Goal: Information Seeking & Learning: Learn about a topic

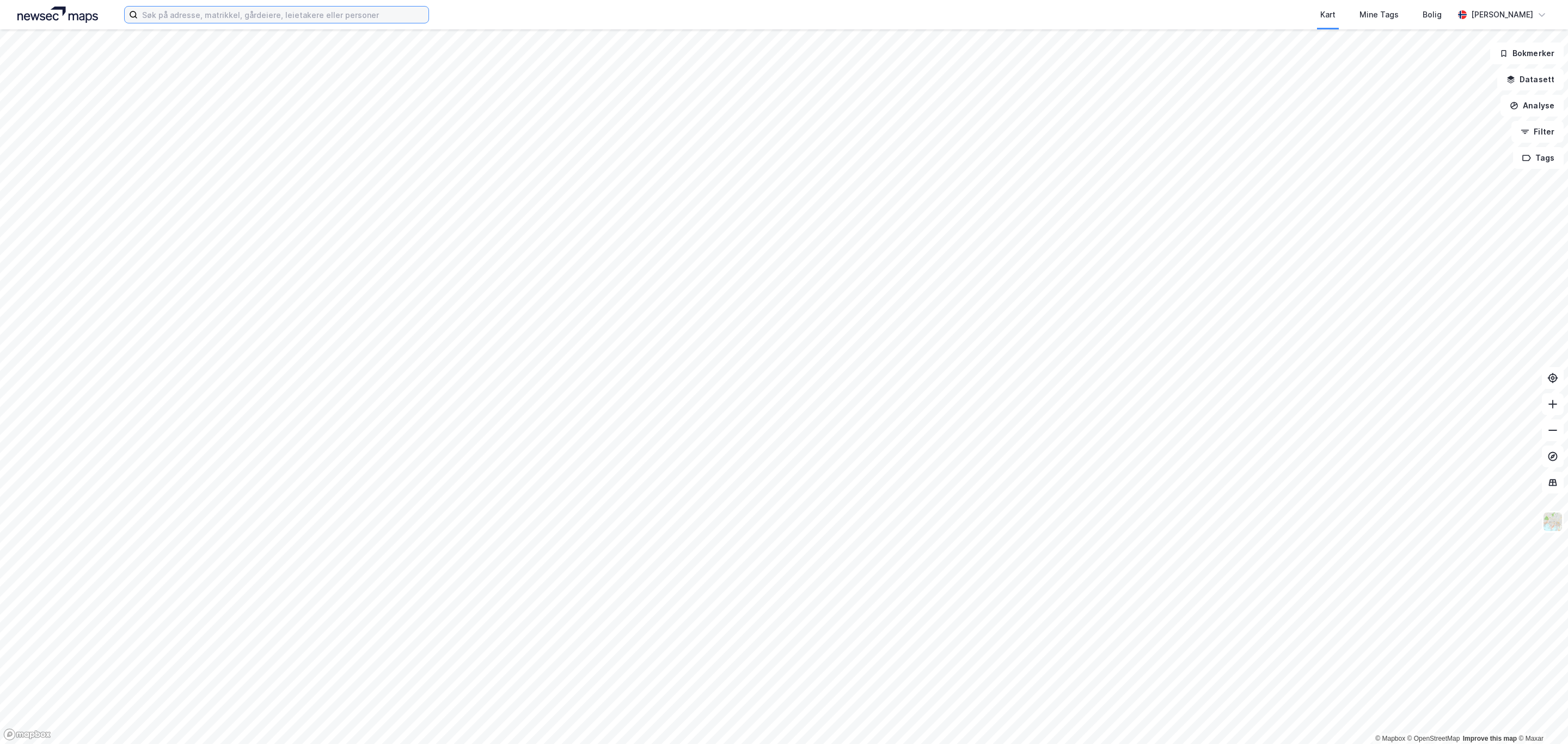
click at [277, 13] on input at bounding box center [284, 15] width 291 height 16
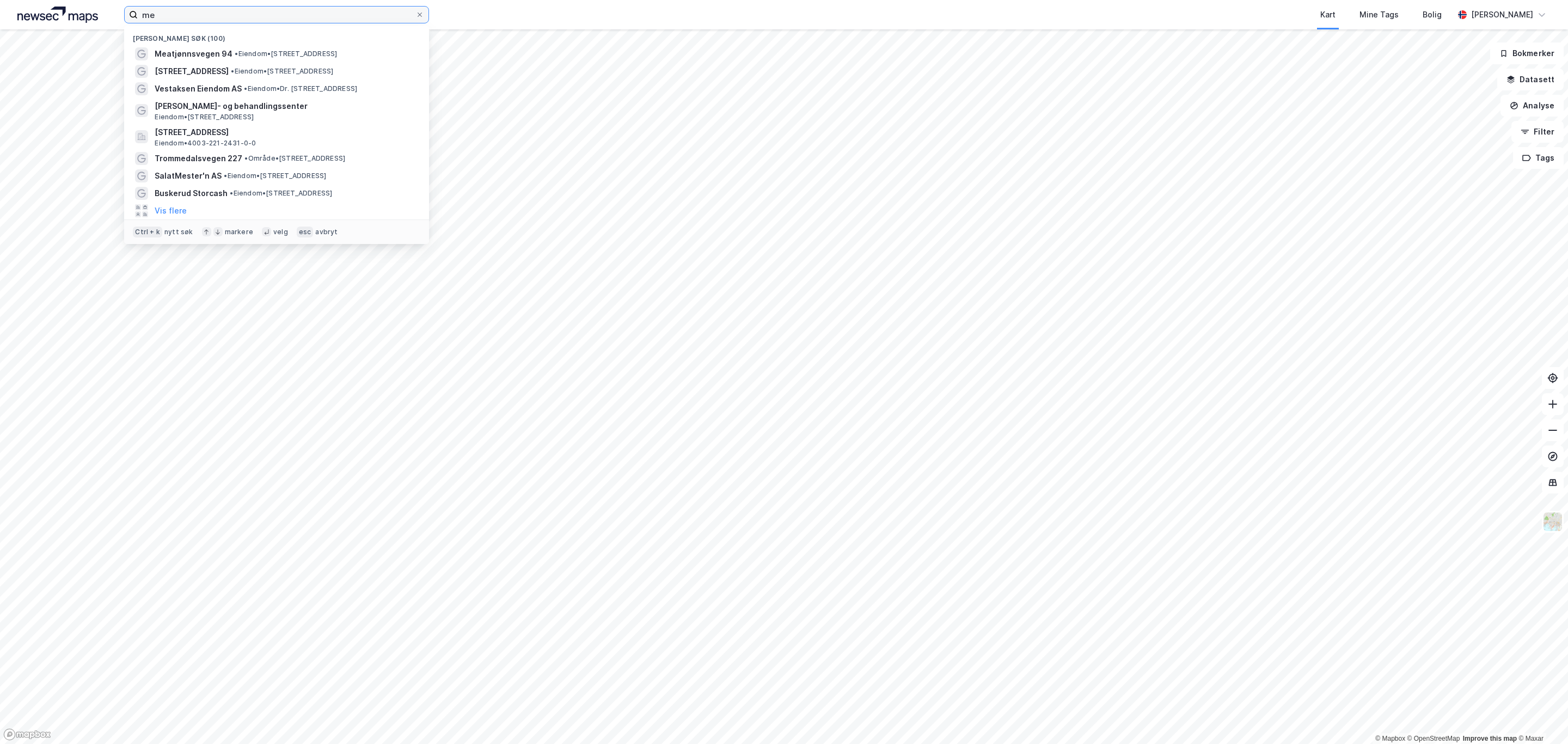
type input "m"
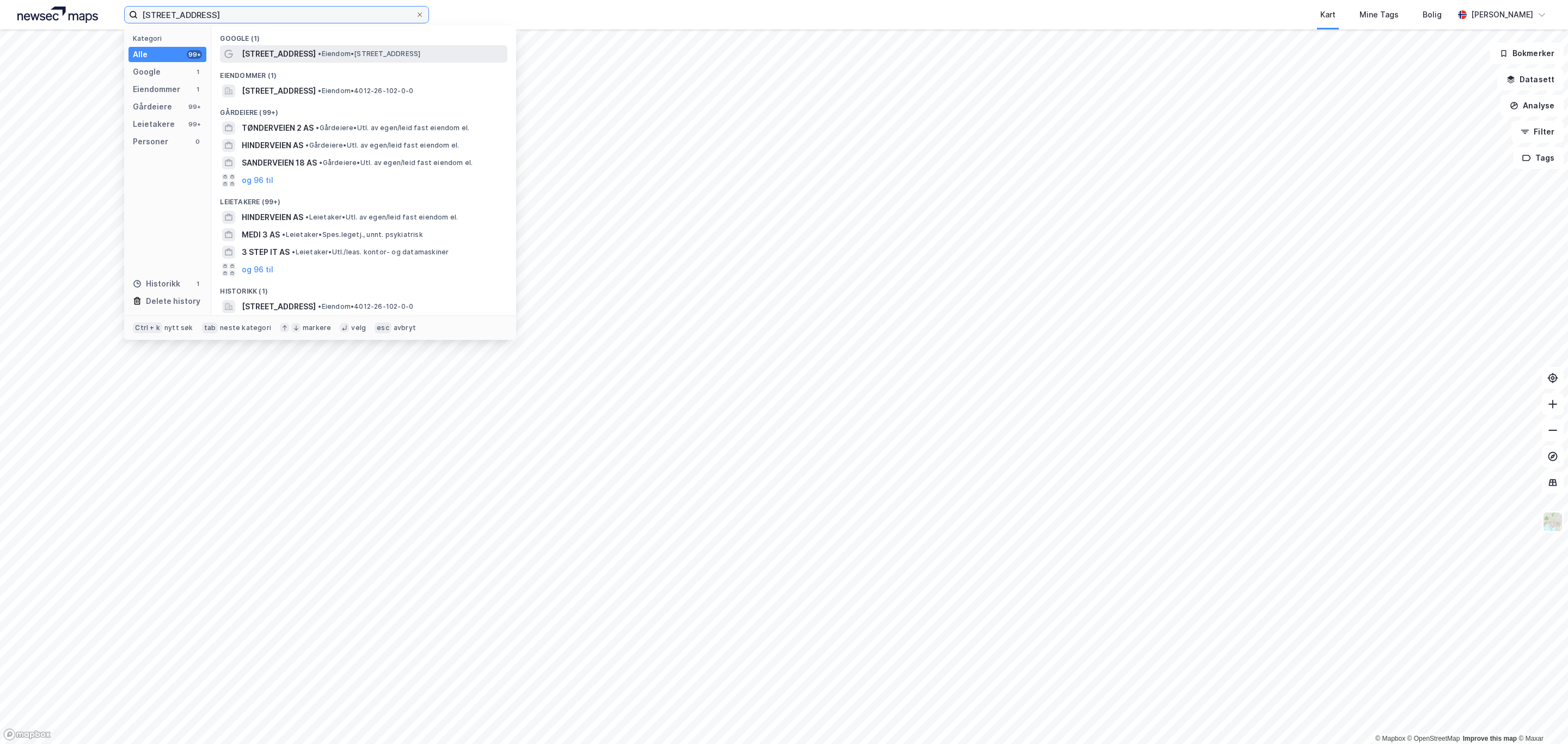
type input "[STREET_ADDRESS]"
click at [375, 58] on span "• Eiendom • [STREET_ADDRESS]" at bounding box center [369, 53] width 102 height 9
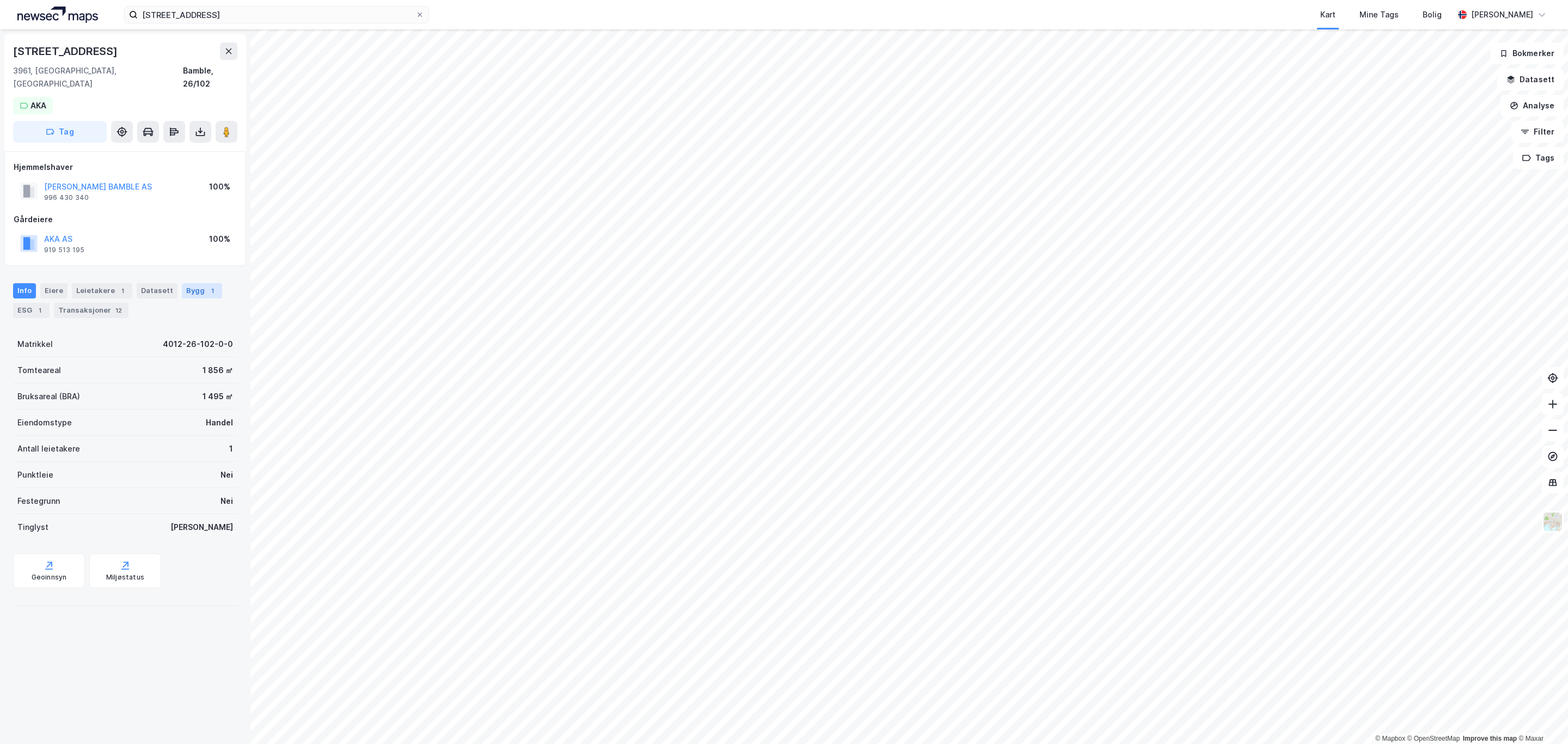
drag, startPoint x: 206, startPoint y: 269, endPoint x: 196, endPoint y: 273, distance: 10.8
click at [200, 283] on div "Bygg 1" at bounding box center [202, 290] width 41 height 16
